Goal: Check status: Check status

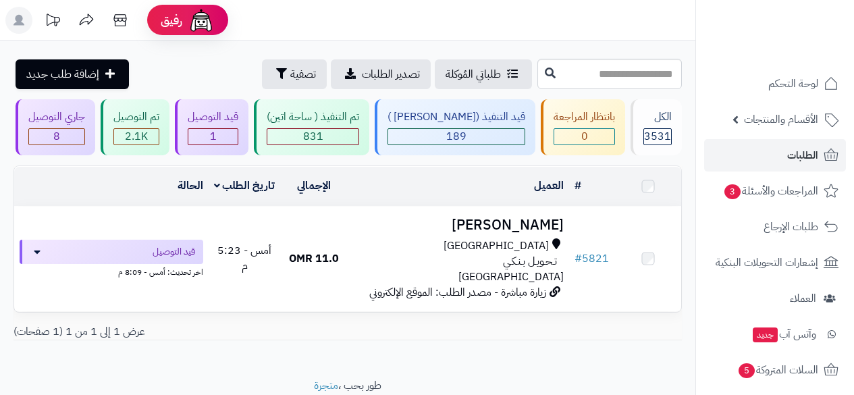
scroll to position [60, 0]
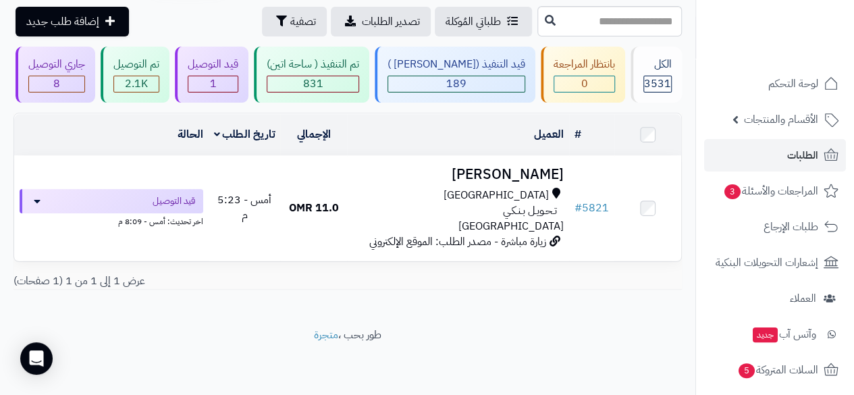
scroll to position [60, 0]
click at [84, 76] on div "8" at bounding box center [56, 84] width 55 height 16
